Goal: Book appointment/travel/reservation

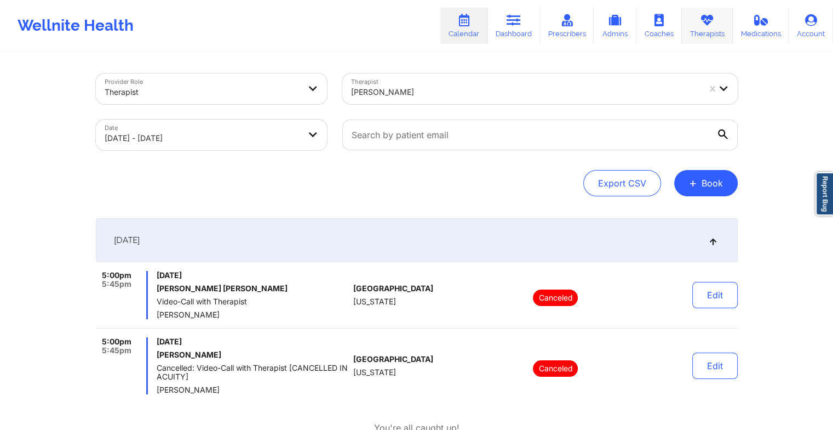
click at [705, 25] on icon at bounding box center [707, 20] width 14 height 12
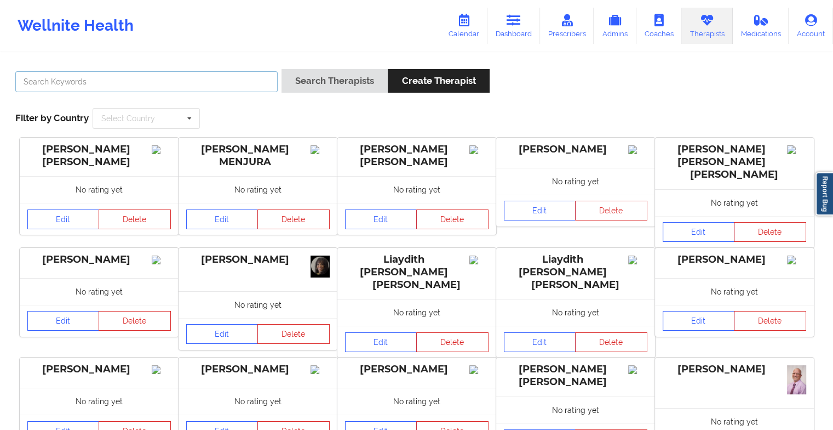
click at [239, 73] on input "text" at bounding box center [146, 81] width 262 height 21
type input "[PERSON_NAME]"
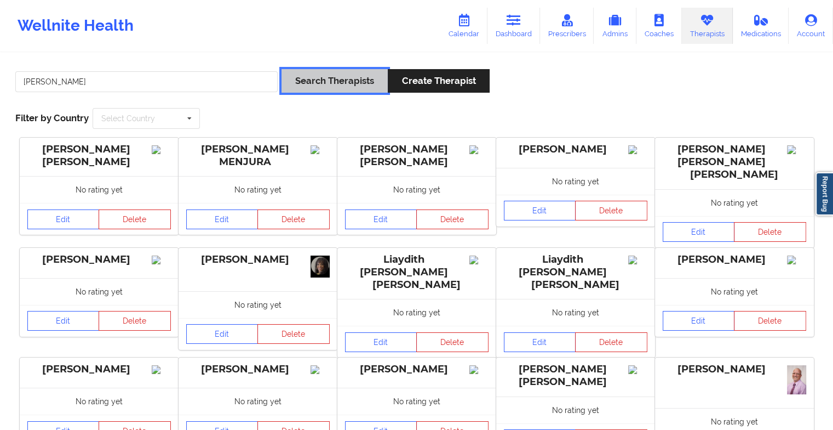
click at [311, 72] on button "Search Therapists" at bounding box center [335, 81] width 106 height 24
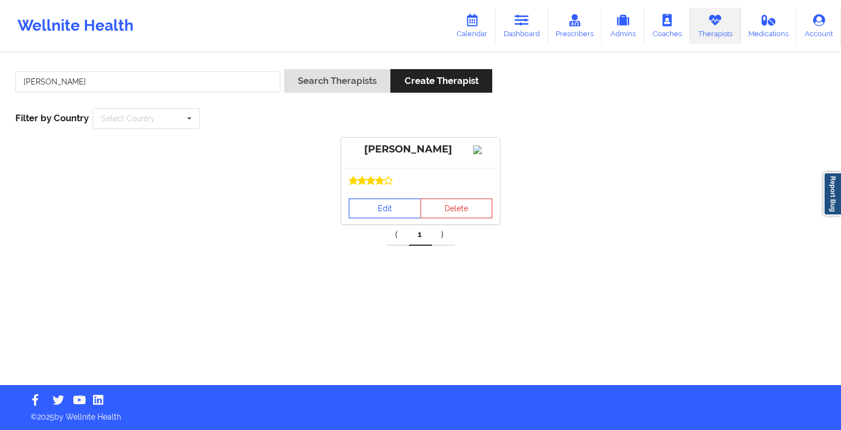
click at [390, 218] on link "Edit" at bounding box center [385, 208] width 72 height 20
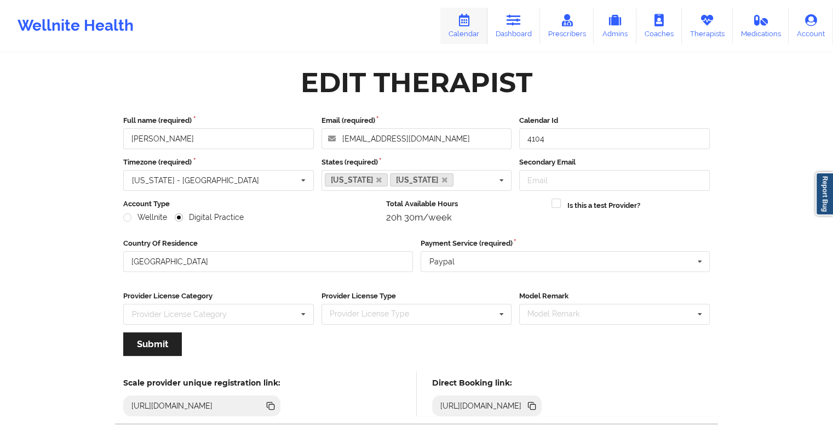
click at [477, 35] on link "Calendar" at bounding box center [463, 26] width 47 height 36
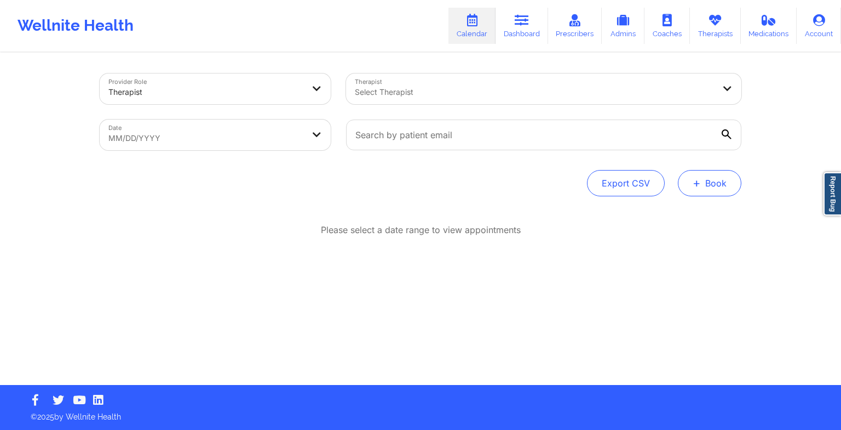
click at [708, 192] on button "+ Book" at bounding box center [710, 183] width 64 height 26
click at [696, 213] on button "Therapy Session" at bounding box center [692, 218] width 84 height 18
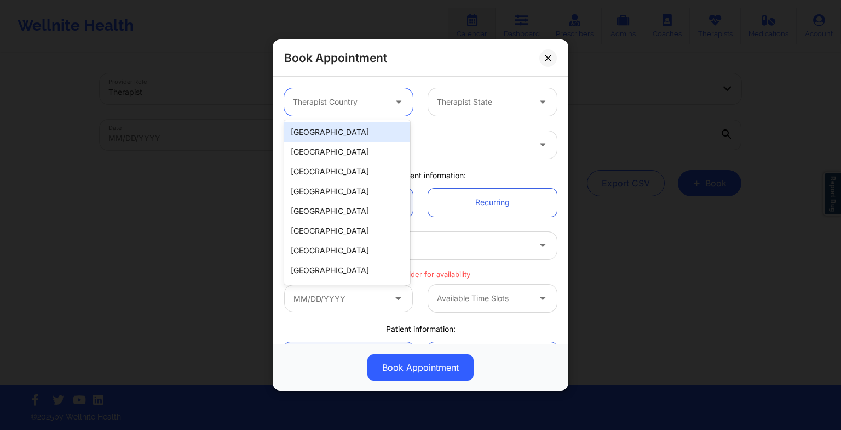
click at [372, 101] on div at bounding box center [339, 101] width 93 height 13
click at [374, 140] on div "[GEOGRAPHIC_DATA]" at bounding box center [347, 132] width 126 height 20
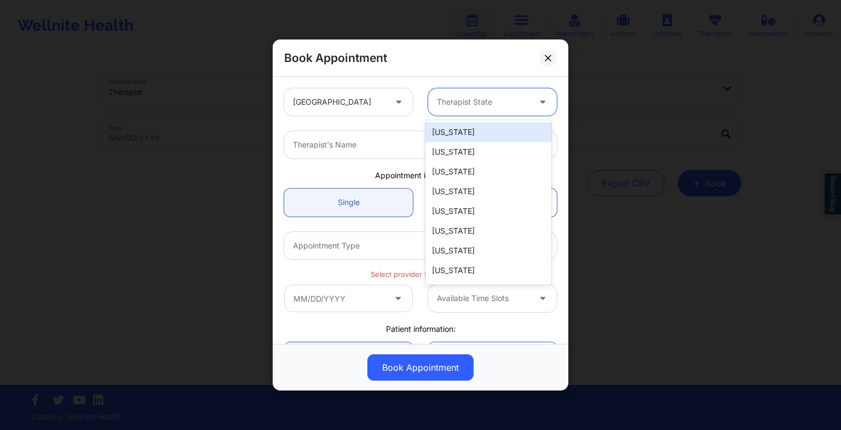
click at [447, 100] on div at bounding box center [483, 101] width 93 height 13
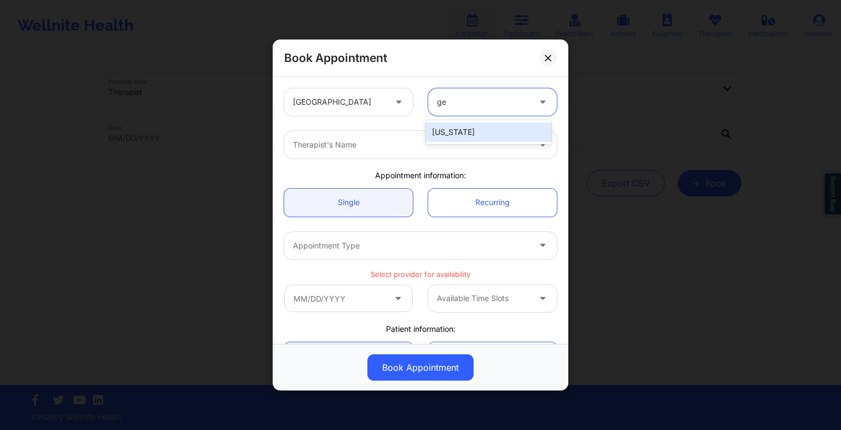
type input "geo"
click at [460, 134] on div "[US_STATE]" at bounding box center [489, 132] width 126 height 20
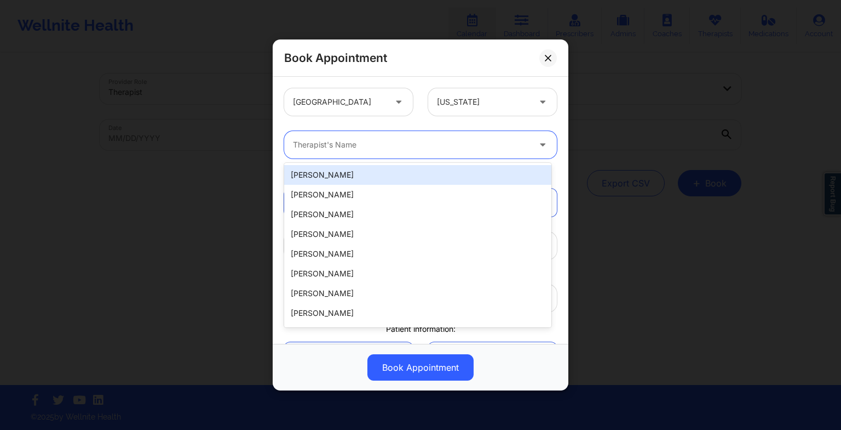
click at [454, 151] on div "Therapist's Name" at bounding box center [407, 144] width 247 height 27
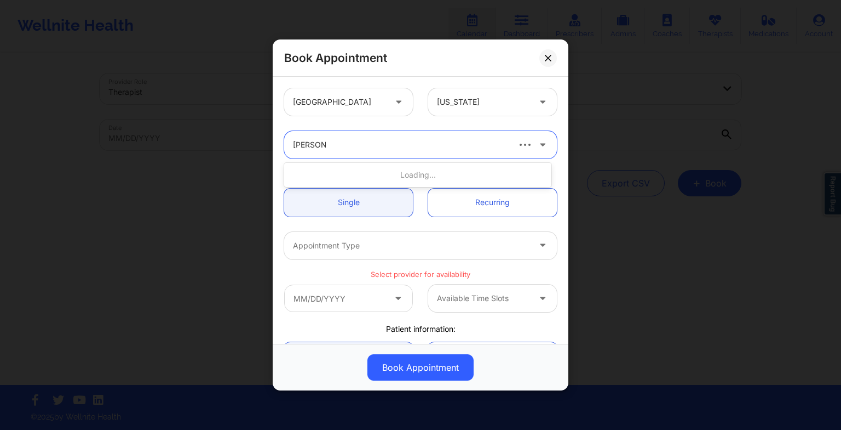
type input "[PERSON_NAME]"
click at [453, 182] on div "[PERSON_NAME]" at bounding box center [417, 175] width 267 height 20
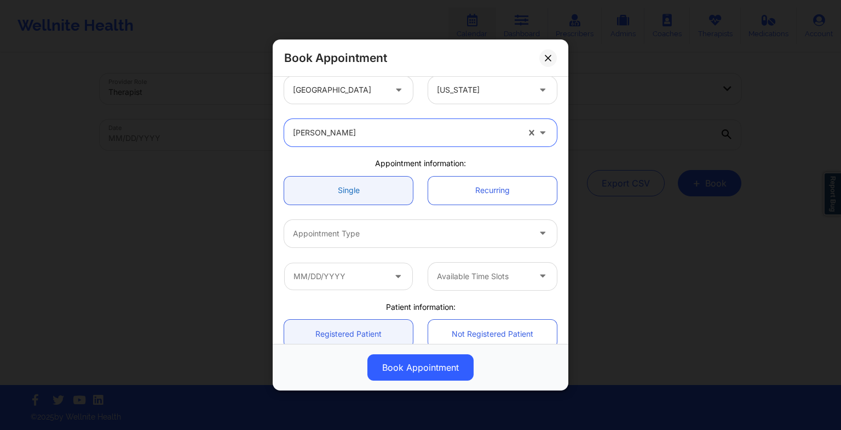
scroll to position [11, 0]
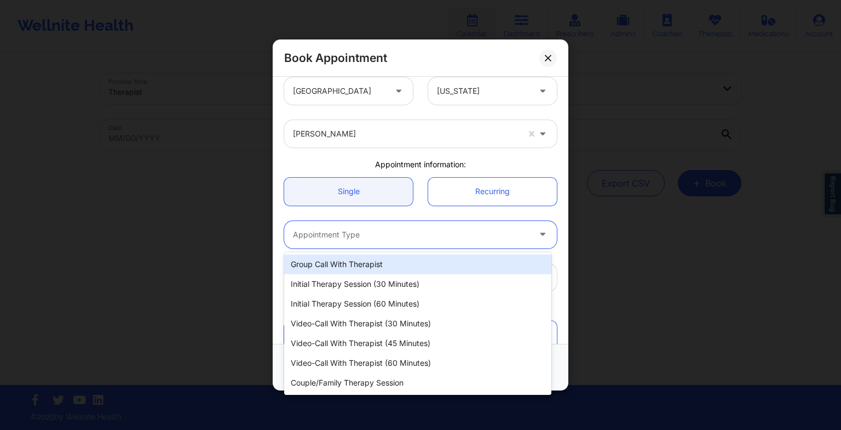
click at [320, 232] on div at bounding box center [411, 234] width 237 height 13
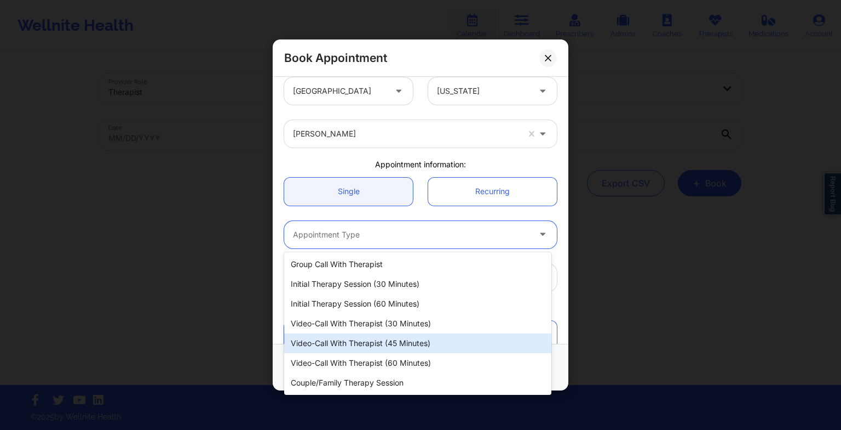
click at [348, 341] on div "Video-Call with Therapist (45 minutes)" at bounding box center [417, 343] width 267 height 20
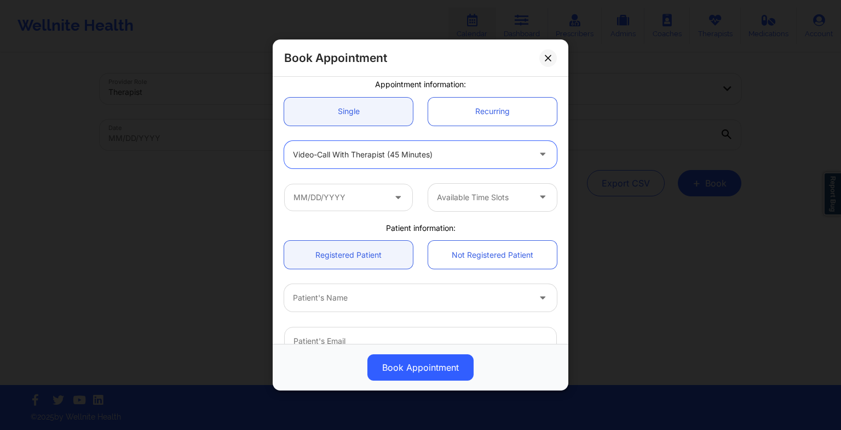
scroll to position [92, 0]
click at [340, 199] on input "text" at bounding box center [348, 195] width 129 height 27
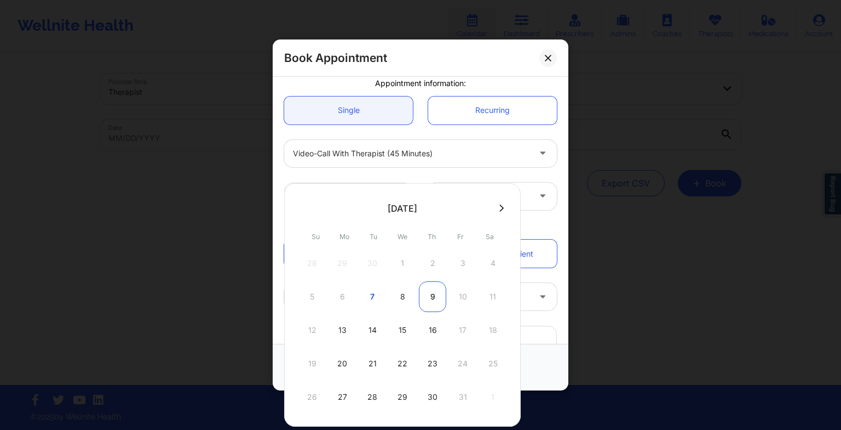
click at [436, 307] on div "9" at bounding box center [432, 296] width 27 height 31
type input "[DATE]"
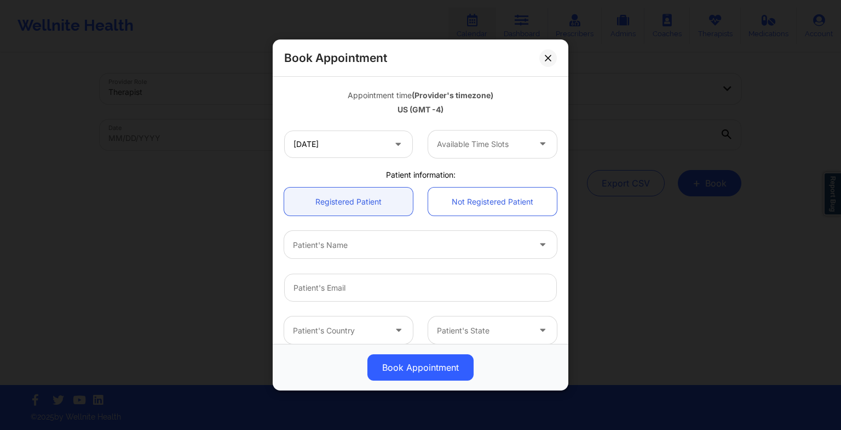
scroll to position [195, 0]
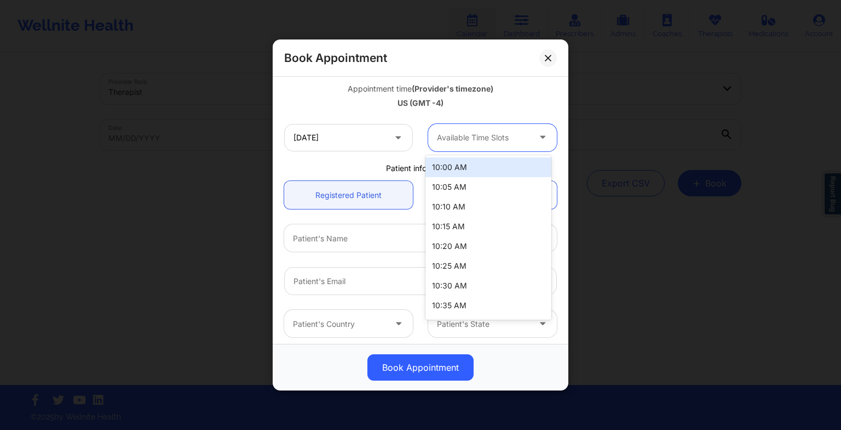
click at [462, 129] on div "Available Time Slots" at bounding box center [479, 137] width 102 height 27
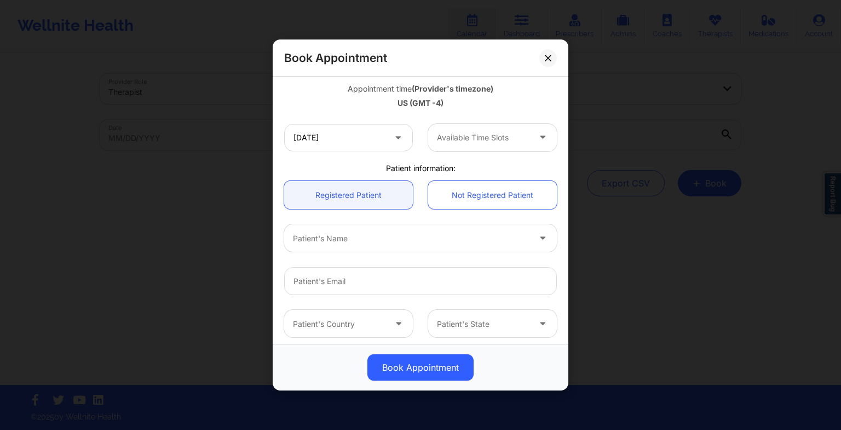
click at [419, 157] on div "[DATE] Available Time Slots" at bounding box center [421, 137] width 288 height 43
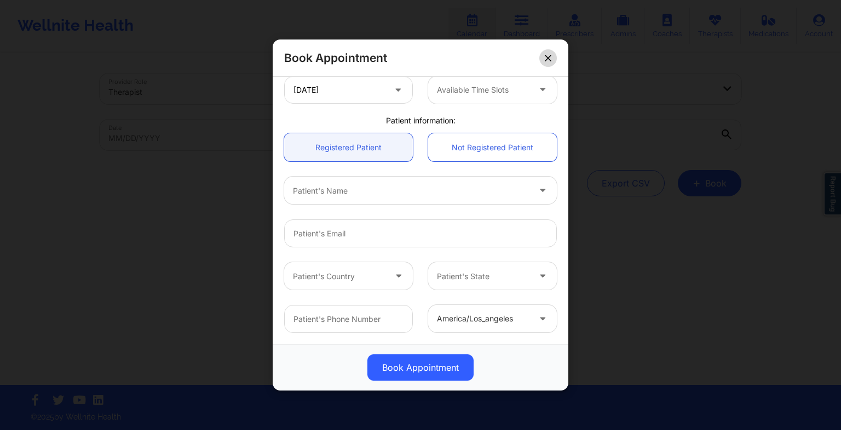
click at [547, 59] on icon at bounding box center [548, 58] width 6 height 6
